Goal: Task Accomplishment & Management: Use online tool/utility

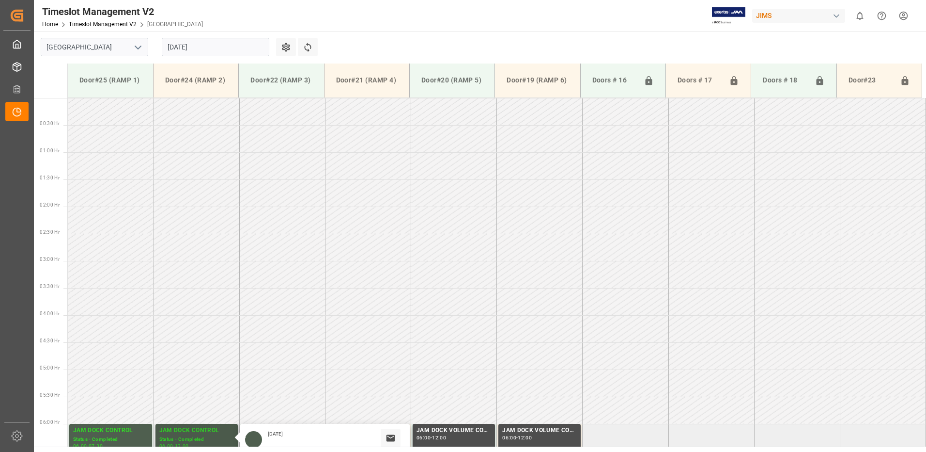
scroll to position [446, 0]
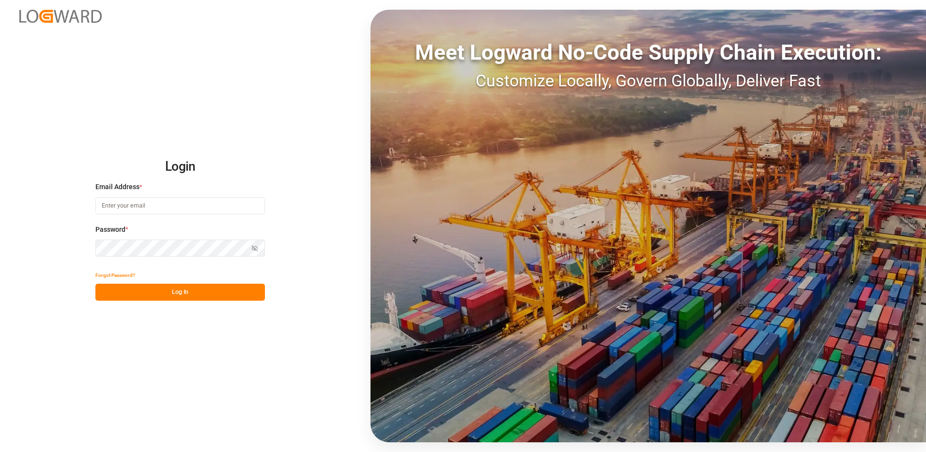
click at [143, 204] on input at bounding box center [180, 205] width 170 height 17
type input "[PERSON_NAME][EMAIL_ADDRESS][DOMAIN_NAME]"
click at [75, 248] on div "Login Email Address * [EMAIL_ADDRESS][DOMAIN_NAME] Password * Show password For…" at bounding box center [463, 226] width 926 height 452
click at [107, 292] on button "Log In" at bounding box center [180, 291] width 170 height 17
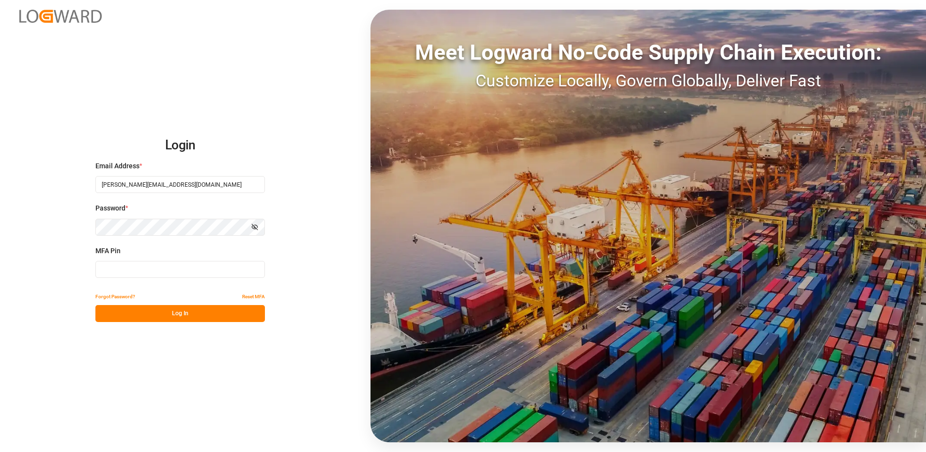
click at [116, 267] on input at bounding box center [180, 269] width 170 height 17
type input "232580"
click at [164, 317] on button "Log In" at bounding box center [180, 313] width 170 height 17
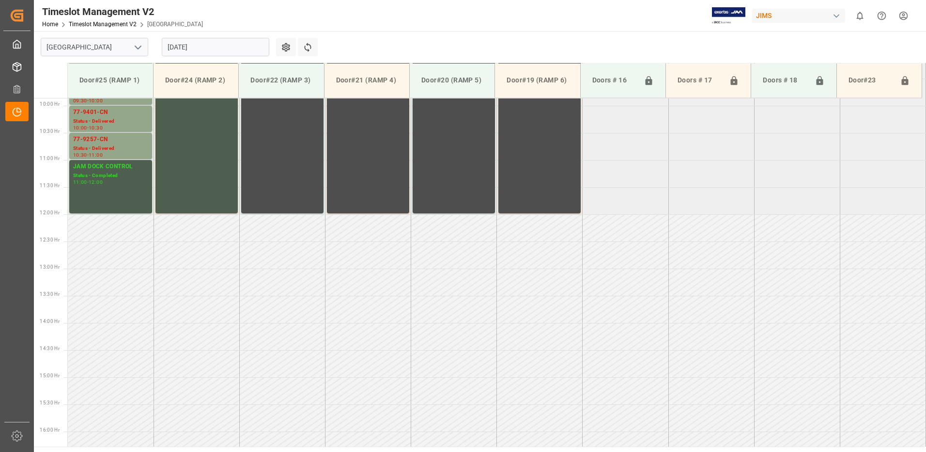
scroll to position [645, 0]
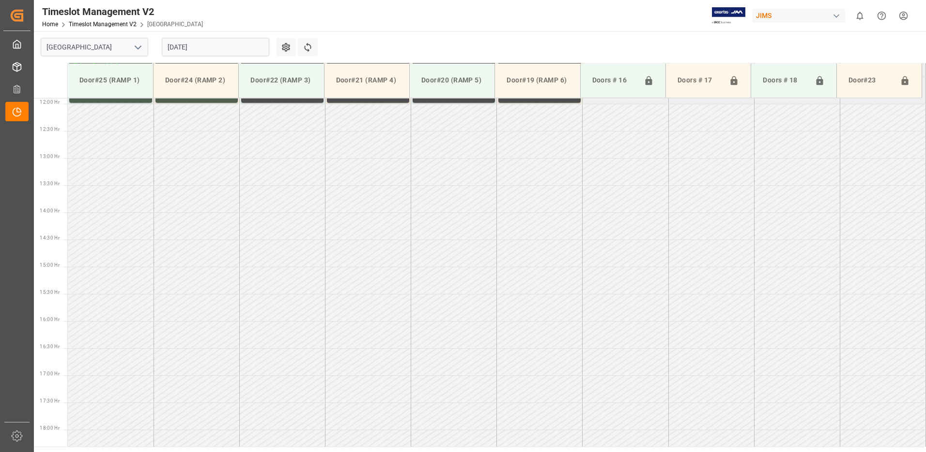
click at [210, 47] on input "[DATE]" at bounding box center [216, 47] width 108 height 18
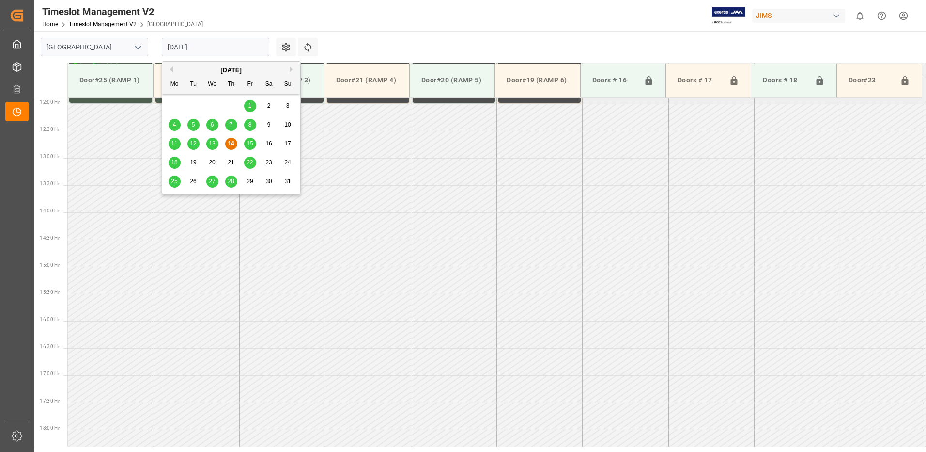
click at [212, 144] on span "13" at bounding box center [212, 143] width 6 height 7
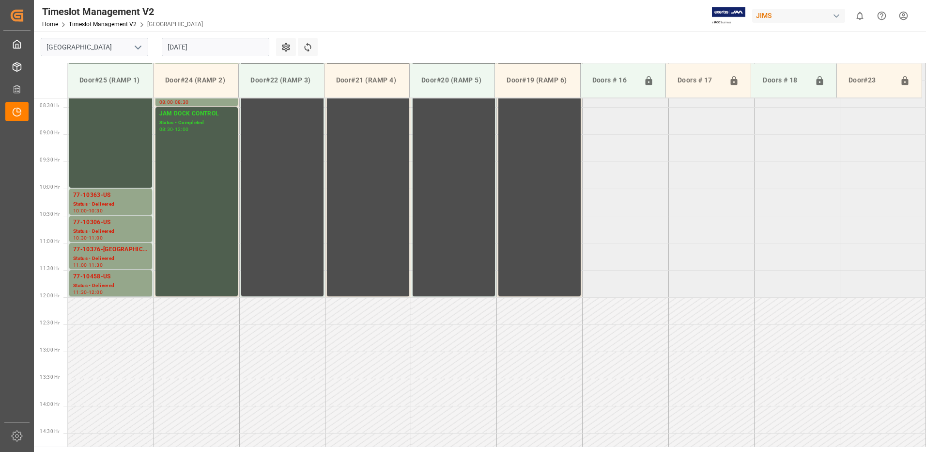
scroll to position [452, 0]
click at [97, 284] on div "Status - Delivered" at bounding box center [110, 286] width 75 height 8
click at [102, 254] on div "77-10376-[GEOGRAPHIC_DATA]" at bounding box center [110, 250] width 75 height 10
click at [104, 226] on div "77-10306-US" at bounding box center [110, 223] width 75 height 10
click at [105, 197] on div "77-10363-US" at bounding box center [110, 196] width 75 height 10
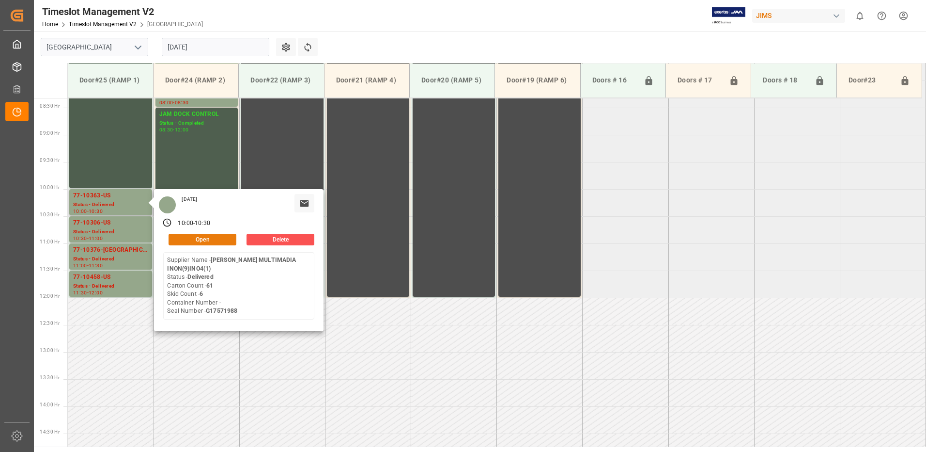
click at [219, 238] on button "Open" at bounding box center [203, 240] width 68 height 12
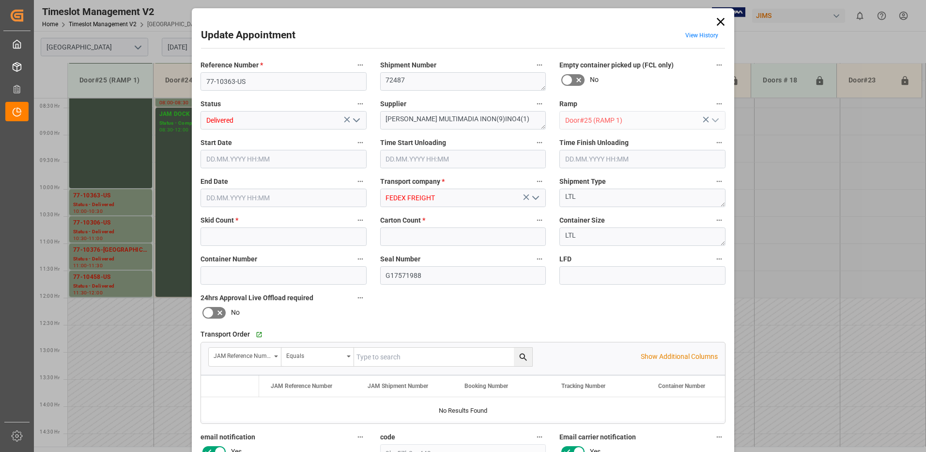
type input "6"
type input "61"
type input "[DATE] 10:00"
type input "[DATE] 09:15"
type input "[DATE] 10:30"
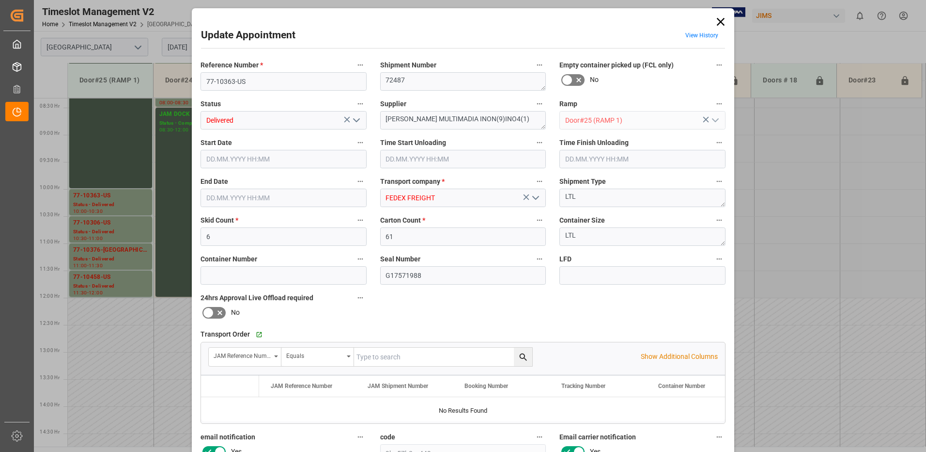
type input "[DATE] 12:47"
click at [719, 22] on icon at bounding box center [721, 22] width 8 height 8
